Goal: Task Accomplishment & Management: Manage account settings

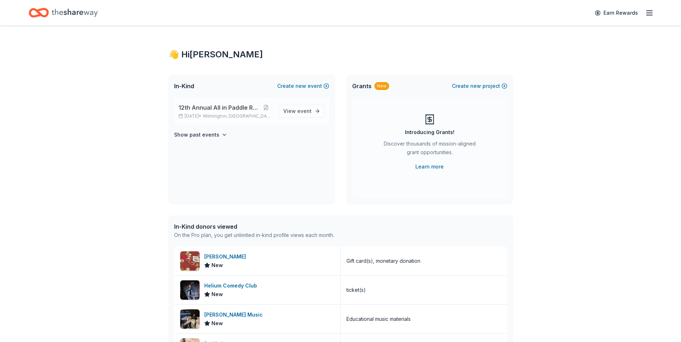
click at [217, 109] on span "12th Annual All in Paddle Raffle" at bounding box center [218, 107] width 81 height 9
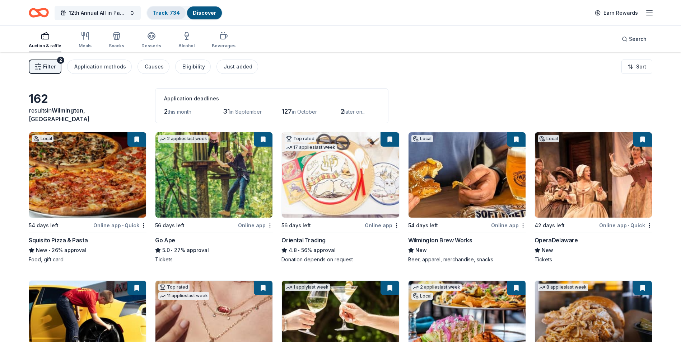
click at [163, 11] on link "Track · 734" at bounding box center [166, 13] width 27 height 6
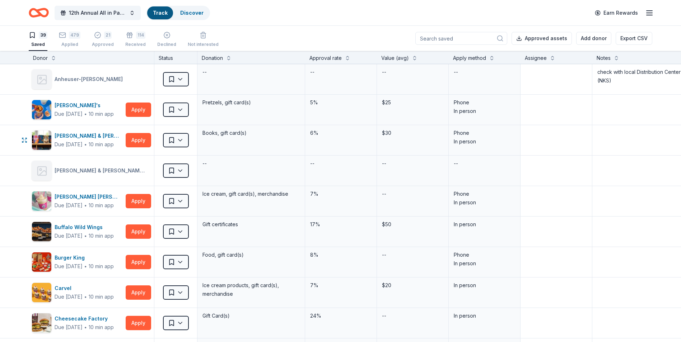
scroll to position [0, 0]
click at [69, 38] on div "479" at bounding box center [74, 34] width 11 height 7
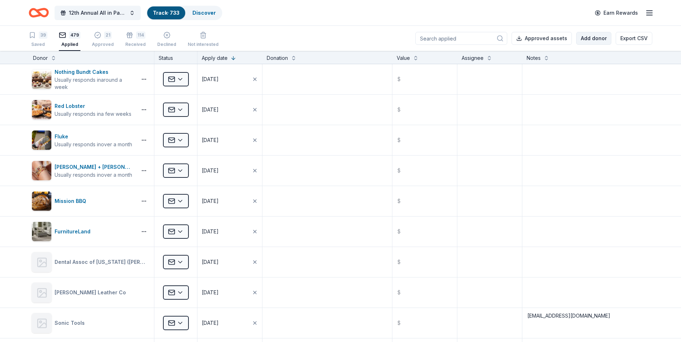
click at [589, 40] on button "Add donor" at bounding box center [593, 38] width 35 height 13
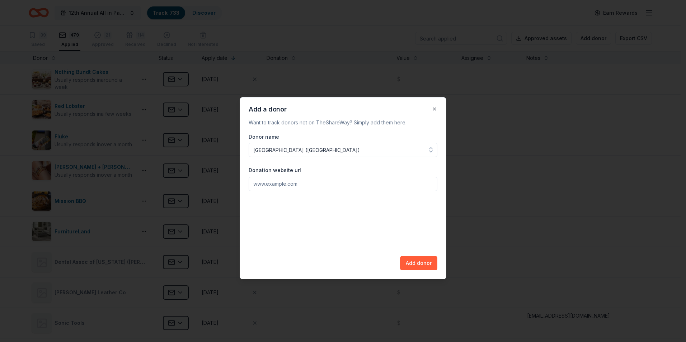
type input "[GEOGRAPHIC_DATA] ([GEOGRAPHIC_DATA])"
click at [421, 262] on button "Add donor" at bounding box center [418, 263] width 37 height 14
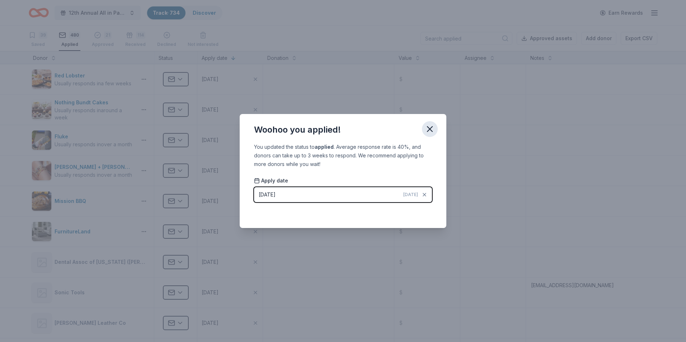
click at [429, 131] on icon "button" at bounding box center [430, 129] width 10 height 10
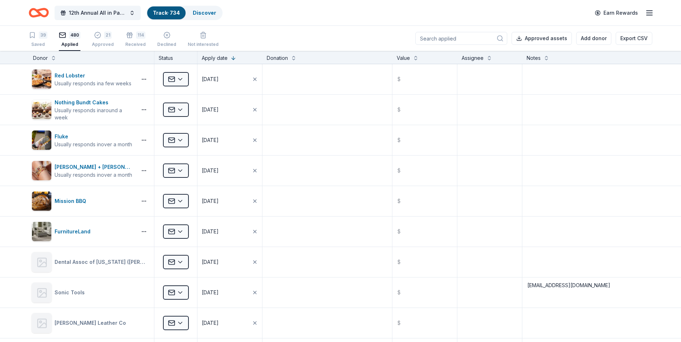
click at [452, 41] on input at bounding box center [461, 38] width 92 height 13
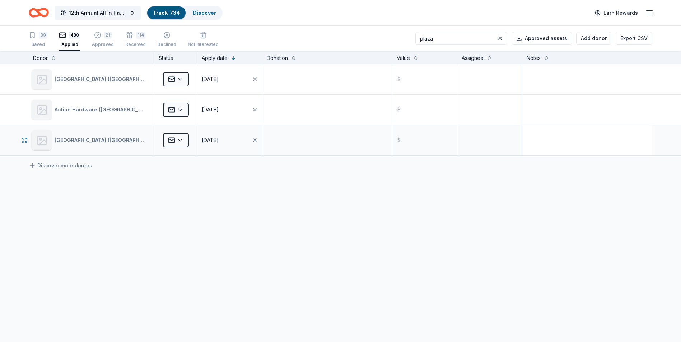
type input "plaza"
click at [532, 133] on textarea at bounding box center [587, 140] width 129 height 29
click at [566, 133] on textarea "[EMAIL_ADDRESS][DOMAIN_NAME]" at bounding box center [587, 140] width 129 height 29
type textarea "[EMAIL_ADDRESS][DOMAIN_NAME]"
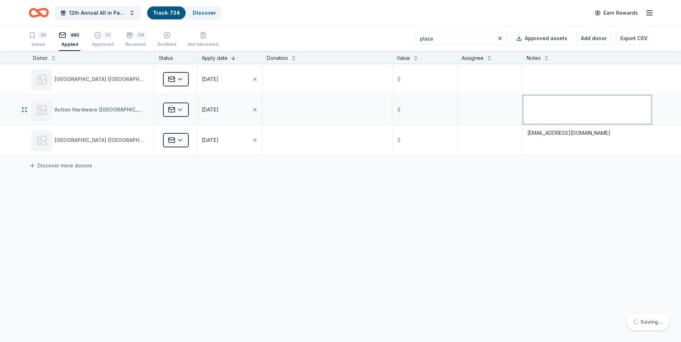
click at [573, 107] on textarea at bounding box center [587, 109] width 129 height 29
drag, startPoint x: 441, startPoint y: 38, endPoint x: 421, endPoint y: 37, distance: 19.8
click at [421, 37] on div "39 Saved 480 Applied 21 Approved 114 Received Declined Not interested plaza App…" at bounding box center [341, 38] width 624 height 25
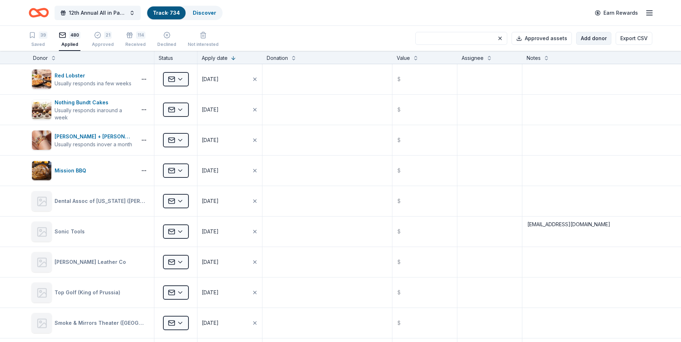
click at [592, 41] on button "Add donor" at bounding box center [593, 38] width 35 height 13
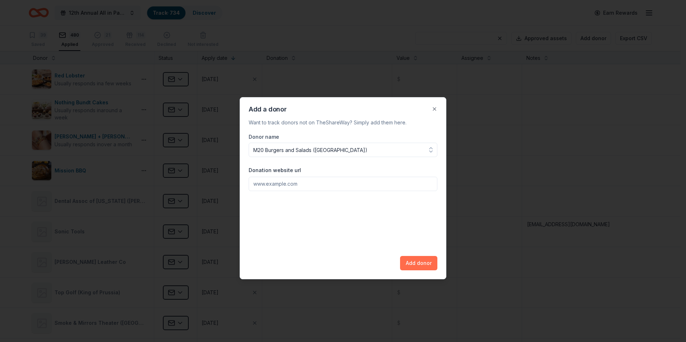
type input "M20 Burgers and Salads ([GEOGRAPHIC_DATA])"
click at [417, 266] on button "Add donor" at bounding box center [418, 263] width 37 height 14
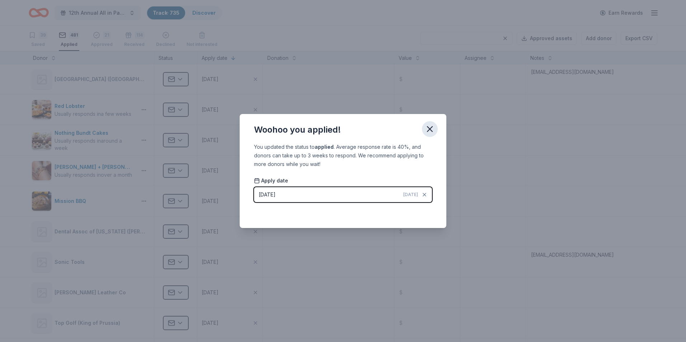
click at [428, 130] on icon "button" at bounding box center [430, 129] width 10 height 10
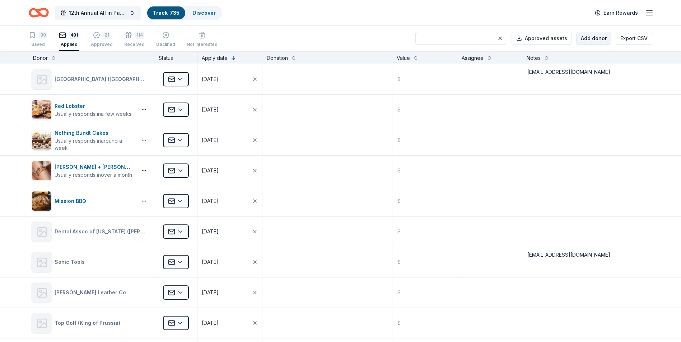
click at [594, 41] on button "Add donor" at bounding box center [593, 38] width 35 height 13
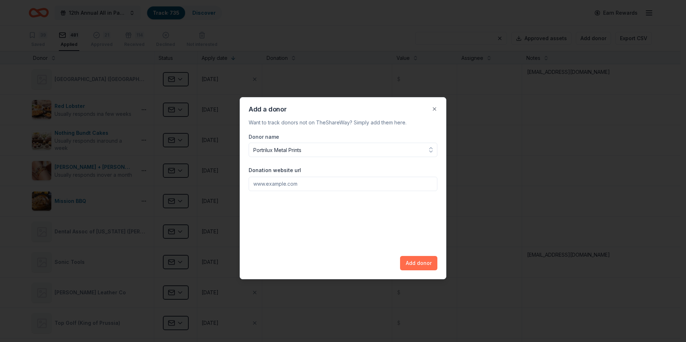
type input "Portrilux Metal Prints"
click at [417, 266] on button "Add donor" at bounding box center [418, 263] width 37 height 14
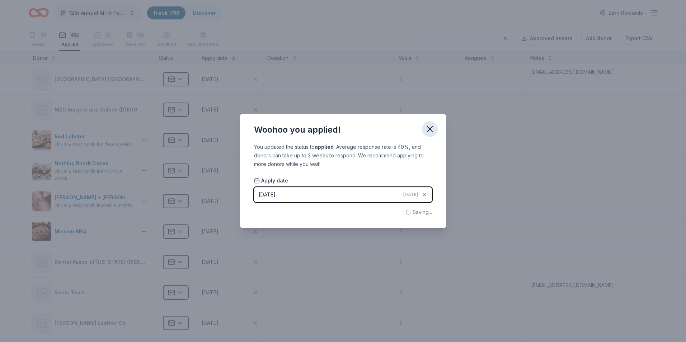
click at [432, 130] on icon "button" at bounding box center [430, 129] width 10 height 10
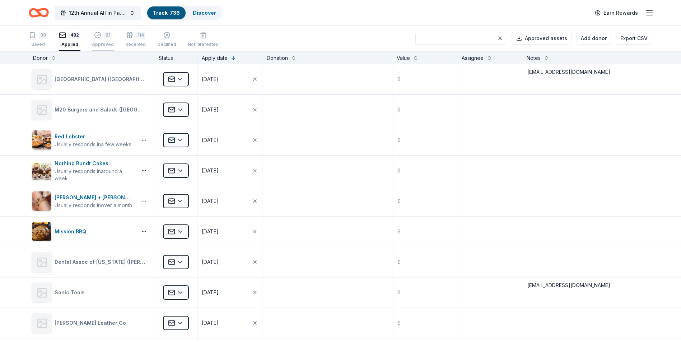
click at [102, 39] on div "21 Approved" at bounding box center [103, 40] width 22 height 16
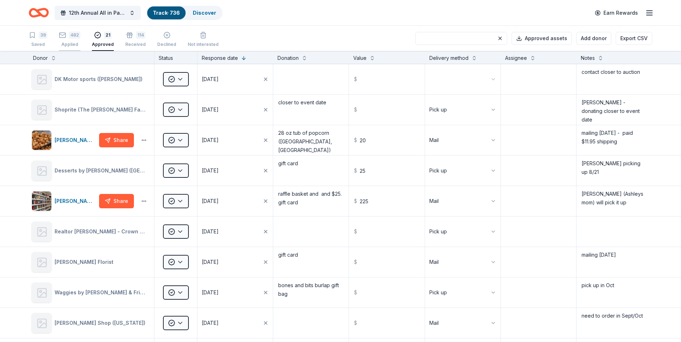
click at [71, 38] on div "482" at bounding box center [74, 35] width 11 height 7
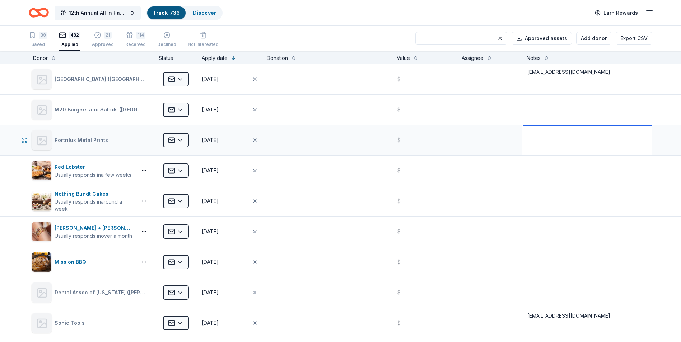
click at [543, 131] on textarea at bounding box center [587, 140] width 129 height 29
type textarea "metal prints made"
click at [313, 145] on textarea at bounding box center [327, 140] width 128 height 29
click at [594, 41] on button "Add donor" at bounding box center [593, 38] width 35 height 13
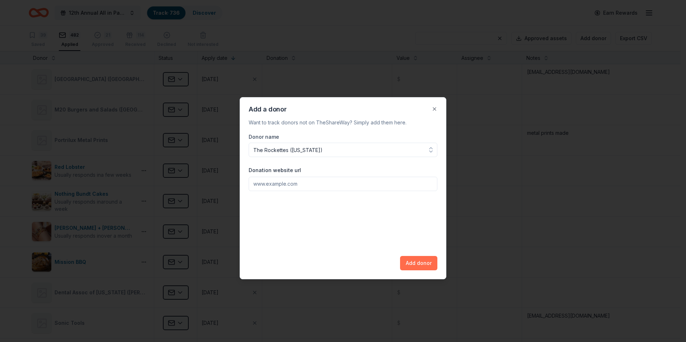
type input "The Rockettes ([US_STATE])"
click at [415, 263] on button "Add donor" at bounding box center [418, 263] width 37 height 14
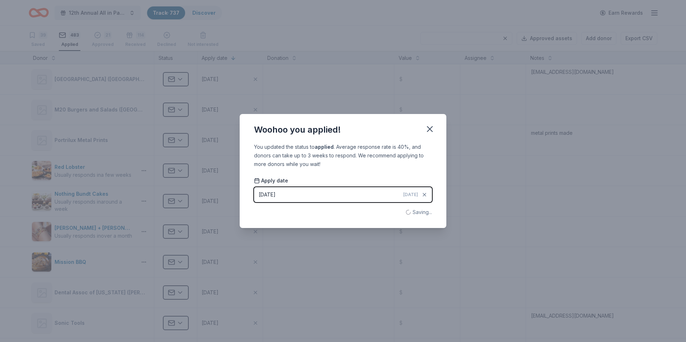
click at [431, 130] on icon "button" at bounding box center [430, 129] width 5 height 5
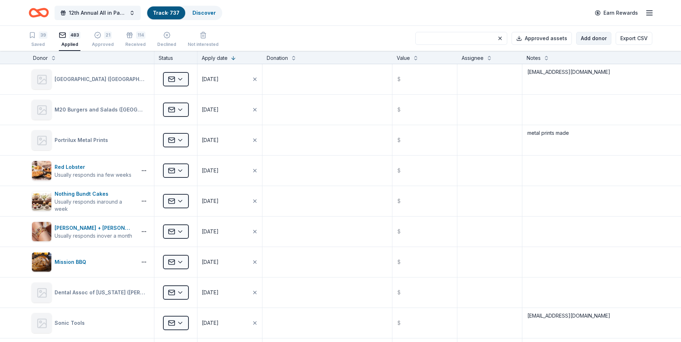
click at [588, 39] on button "Add donor" at bounding box center [593, 38] width 35 height 13
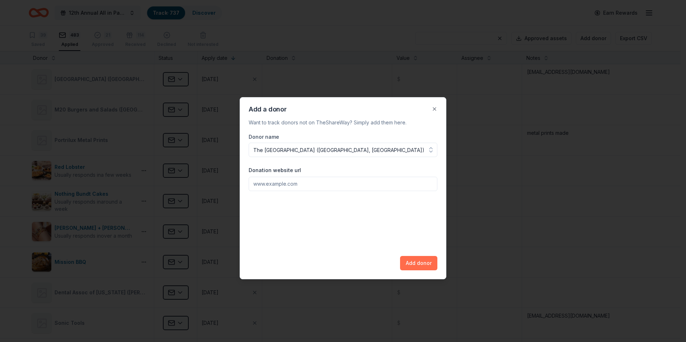
type input "The [GEOGRAPHIC_DATA] ([GEOGRAPHIC_DATA], [GEOGRAPHIC_DATA])"
click at [416, 265] on button "Add donor" at bounding box center [418, 263] width 37 height 14
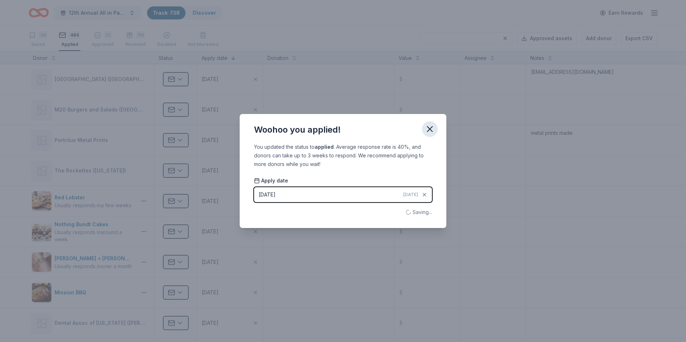
click at [431, 129] on icon "button" at bounding box center [430, 129] width 10 height 10
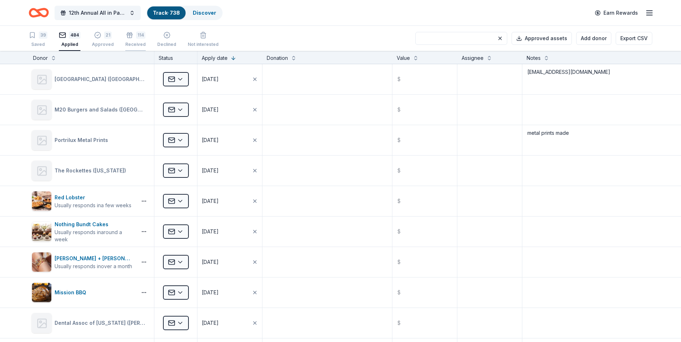
click at [131, 41] on div "114 Received" at bounding box center [135, 40] width 20 height 16
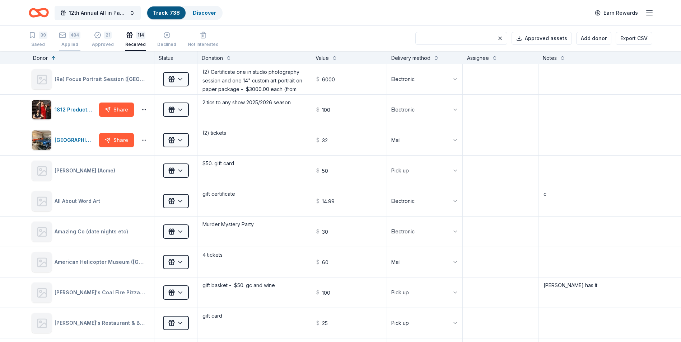
click at [74, 43] on div "Applied" at bounding box center [70, 45] width 22 height 6
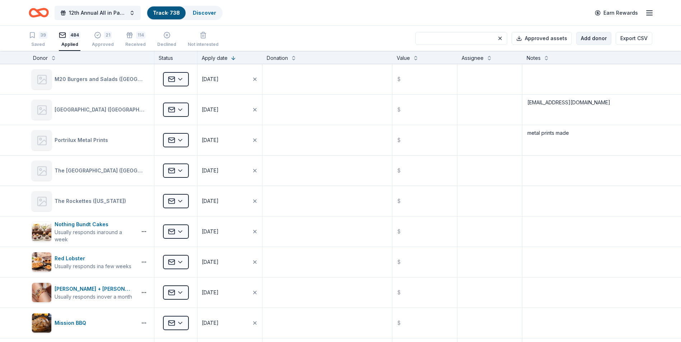
click at [593, 40] on button "Add donor" at bounding box center [593, 38] width 35 height 13
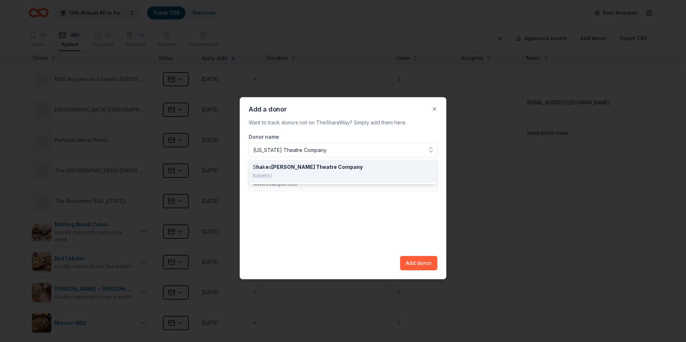
type input "[US_STATE] Theatre Company"
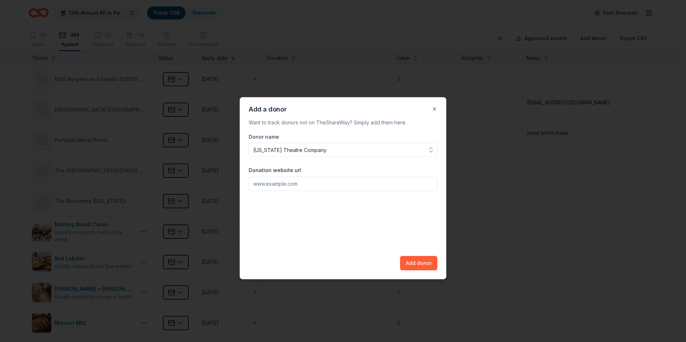
click at [419, 266] on div "Donor name [US_STATE] Theatre Company Donation website url Add donor" at bounding box center [343, 202] width 189 height 138
click at [415, 263] on button "Add donor" at bounding box center [418, 263] width 37 height 14
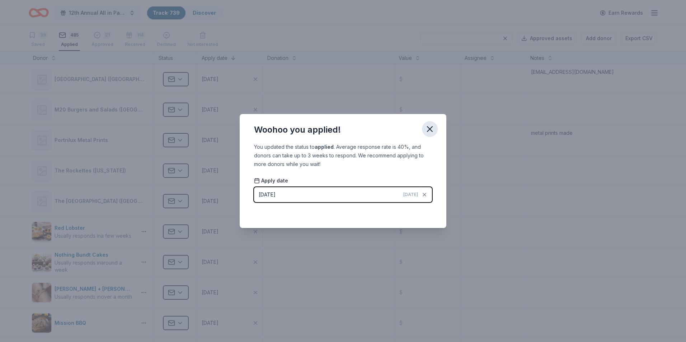
click at [433, 127] on icon "button" at bounding box center [430, 129] width 10 height 10
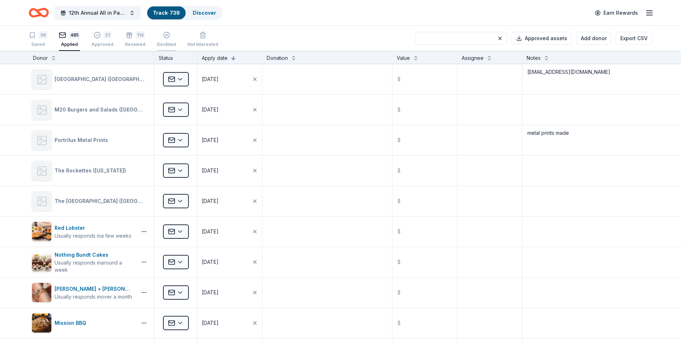
click at [163, 42] on div "Declined" at bounding box center [166, 45] width 19 height 6
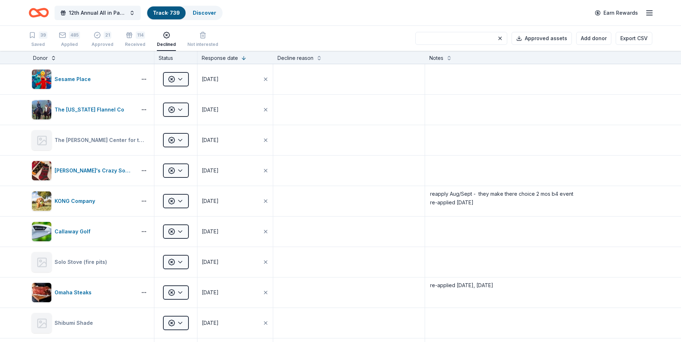
click at [55, 59] on button at bounding box center [54, 57] width 6 height 7
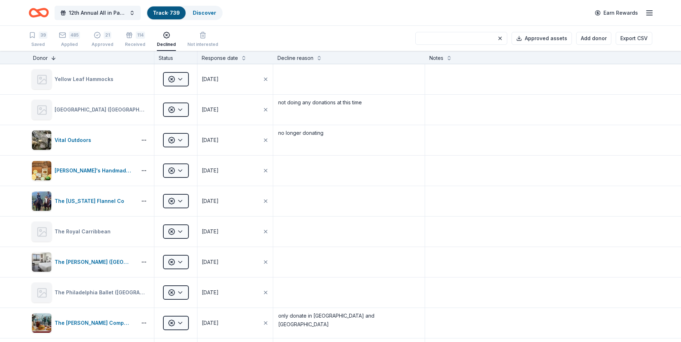
click at [55, 59] on button at bounding box center [54, 57] width 6 height 7
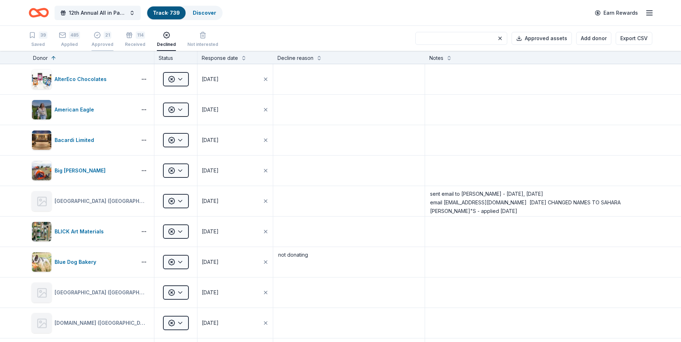
click at [103, 39] on div "21 Approved" at bounding box center [103, 40] width 22 height 16
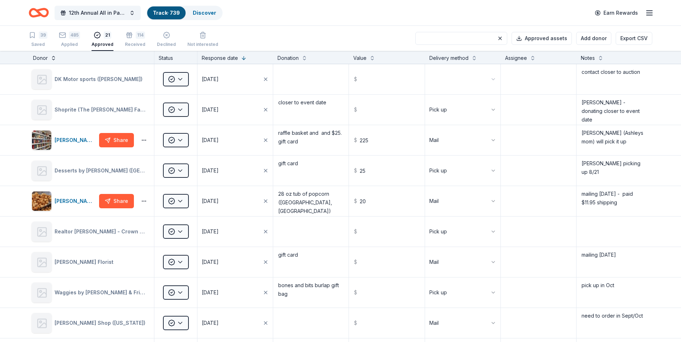
click at [53, 59] on button at bounding box center [54, 57] width 6 height 7
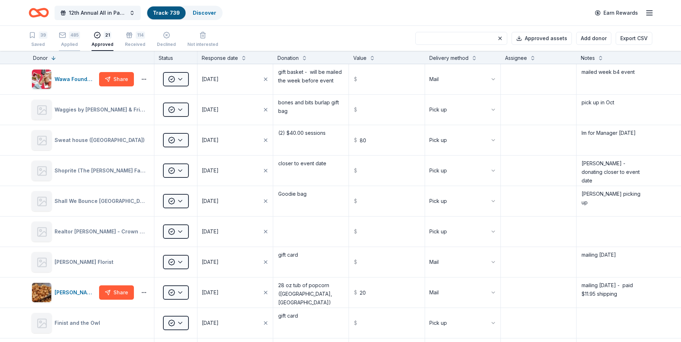
click at [74, 41] on div "485 Applied" at bounding box center [69, 40] width 21 height 16
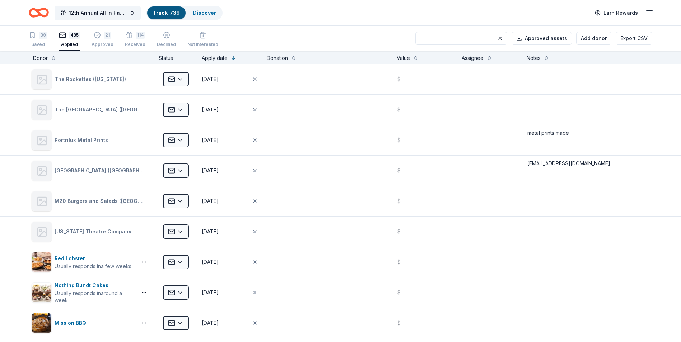
click at [456, 40] on input at bounding box center [461, 38] width 92 height 13
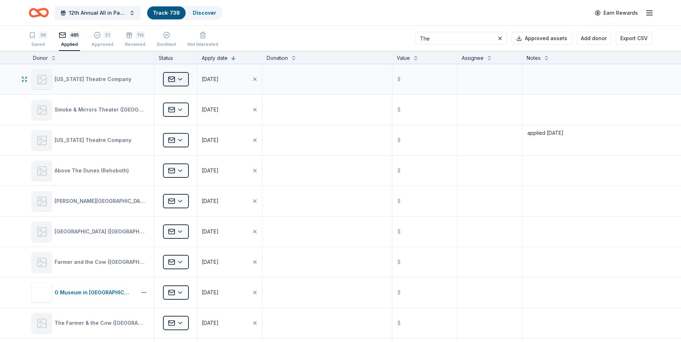
type input "The"
click at [181, 80] on html "12th Annual All in Paddle Raffle Track · 739 Discover Earn Rewards 39 Saved 485…" at bounding box center [340, 171] width 681 height 342
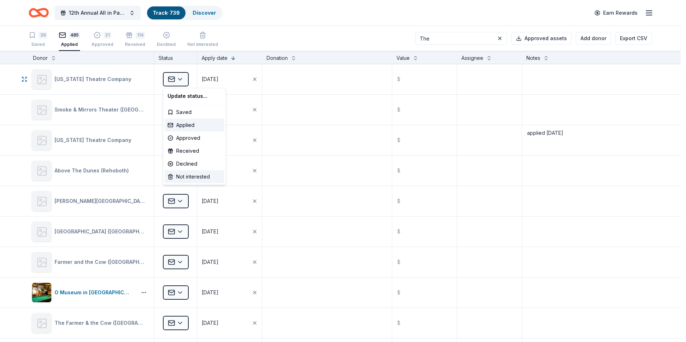
click at [186, 178] on div "Not interested" at bounding box center [195, 177] width 60 height 13
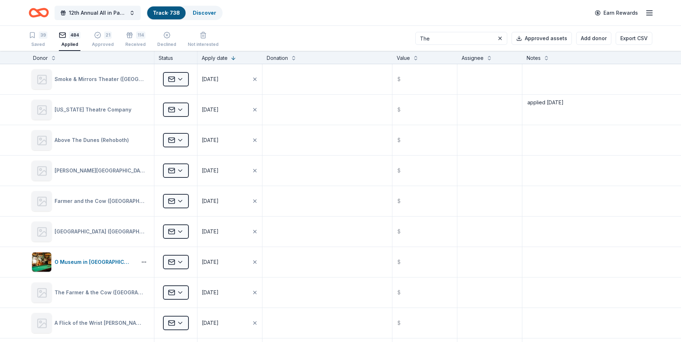
drag, startPoint x: 451, startPoint y: 38, endPoint x: 422, endPoint y: 38, distance: 28.7
click at [424, 38] on div "39 Saved 484 Applied 21 Approved 114 Received Declined Not interested The Appro…" at bounding box center [341, 38] width 624 height 25
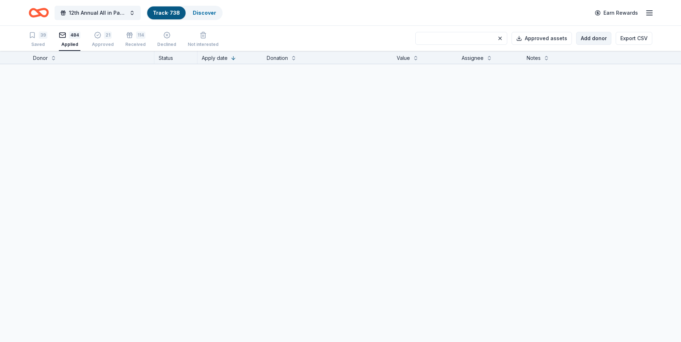
click at [589, 42] on button "Add donor" at bounding box center [593, 38] width 35 height 13
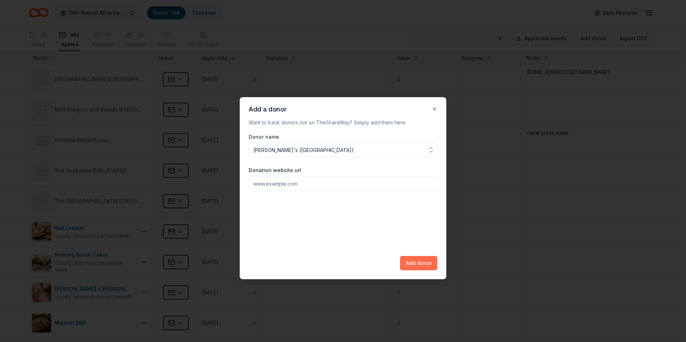
type input "[PERSON_NAME]'s ([GEOGRAPHIC_DATA])"
click at [418, 263] on button "Add donor" at bounding box center [418, 263] width 37 height 14
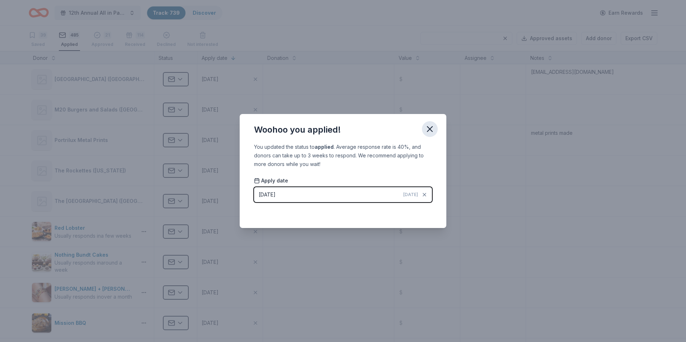
click at [430, 126] on icon "button" at bounding box center [430, 129] width 10 height 10
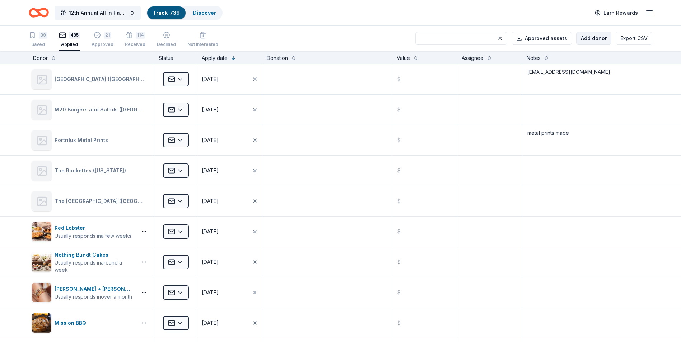
click at [589, 42] on button "Add donor" at bounding box center [593, 38] width 35 height 13
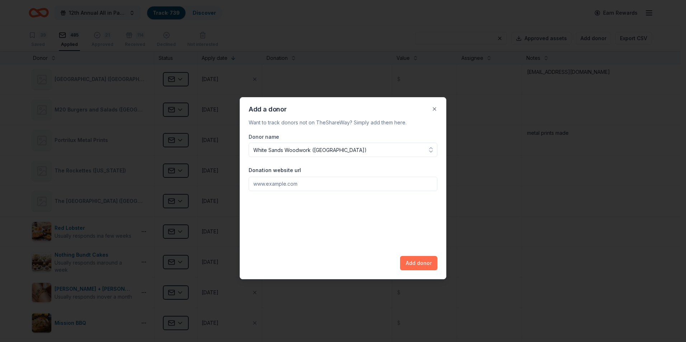
type input "White Sands Woodwork ([GEOGRAPHIC_DATA])"
click at [419, 265] on button "Add donor" at bounding box center [418, 263] width 37 height 14
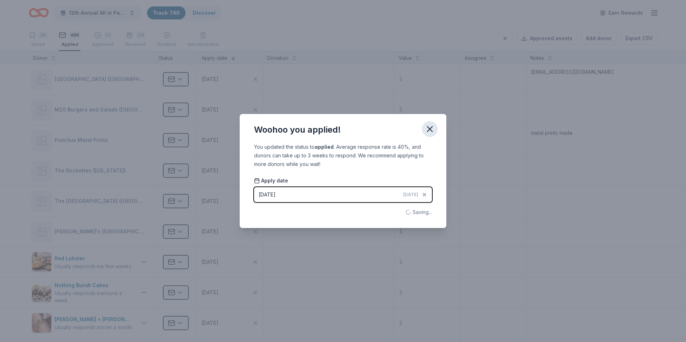
click at [430, 129] on icon "button" at bounding box center [430, 129] width 5 height 5
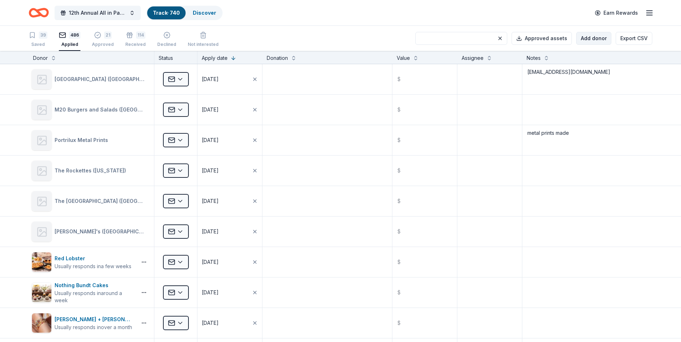
click at [592, 36] on button "Add donor" at bounding box center [593, 38] width 35 height 13
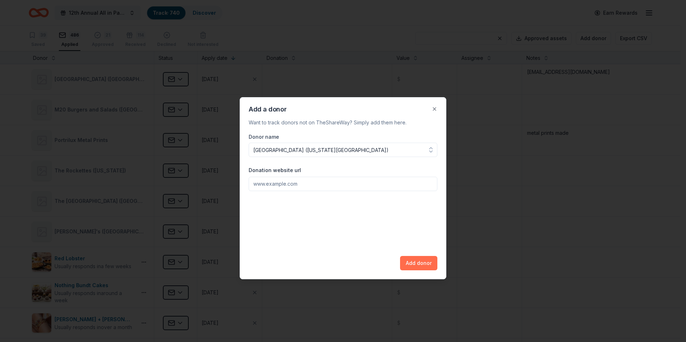
type input "[GEOGRAPHIC_DATA] ([US_STATE][GEOGRAPHIC_DATA])"
click at [416, 265] on button "Add donor" at bounding box center [418, 263] width 37 height 14
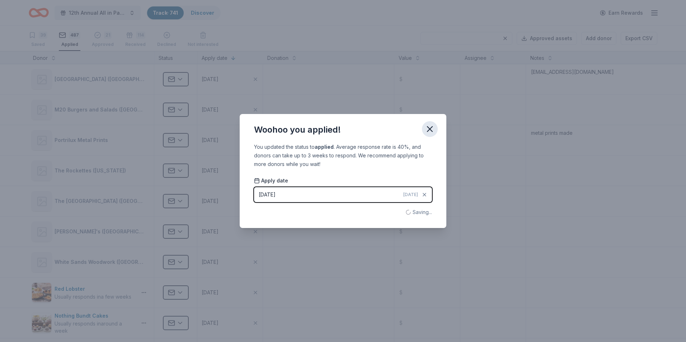
click at [431, 129] on icon "button" at bounding box center [430, 129] width 5 height 5
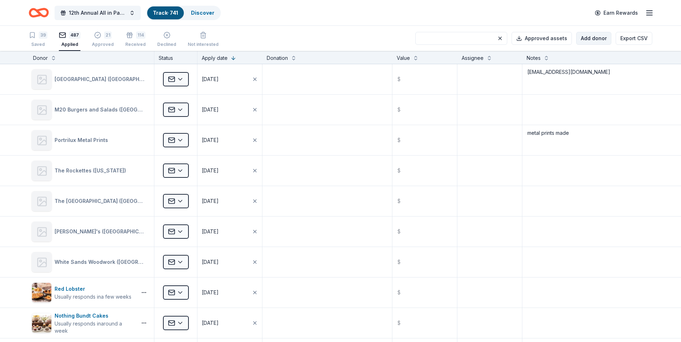
click at [593, 38] on button "Add donor" at bounding box center [593, 38] width 35 height 13
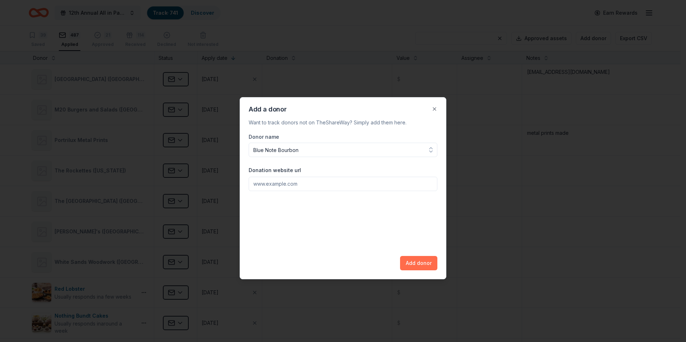
type input "Blue Note Bourbon"
click at [419, 266] on button "Add donor" at bounding box center [418, 263] width 37 height 14
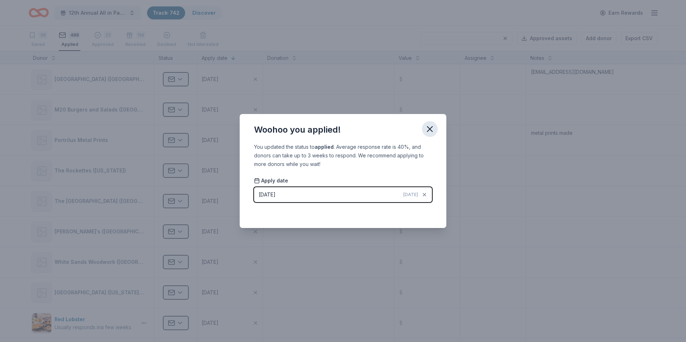
click at [431, 131] on icon "button" at bounding box center [430, 129] width 10 height 10
